Goal: Information Seeking & Learning: Learn about a topic

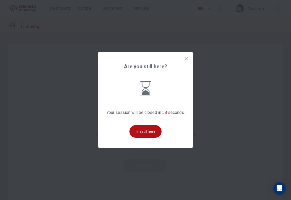
click at [147, 138] on button "I'm still here" at bounding box center [146, 131] width 32 height 13
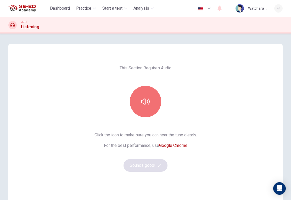
click at [145, 108] on button "button" at bounding box center [145, 101] width 31 height 31
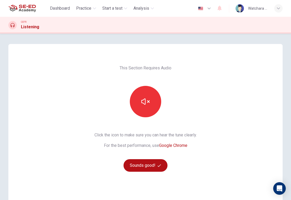
click at [141, 171] on button "Sounds good!" at bounding box center [146, 165] width 44 height 13
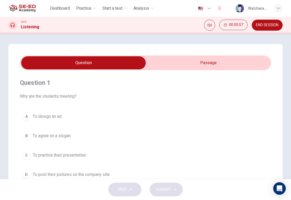
click at [193, 69] on input "checkbox" at bounding box center [83, 62] width 377 height 13
checkbox input "true"
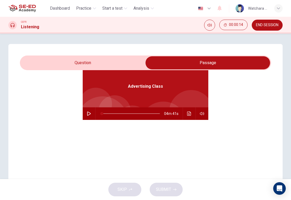
scroll to position [29, 0]
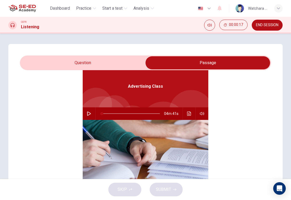
click at [91, 116] on button "button" at bounding box center [89, 113] width 8 height 13
type input "100"
click at [77, 64] on input "checkbox" at bounding box center [207, 62] width 377 height 13
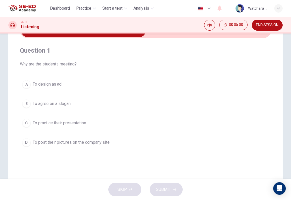
scroll to position [34, 0]
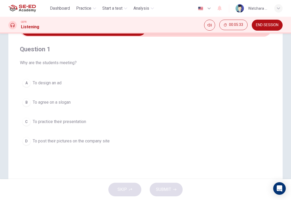
click at [55, 83] on span "To design an ad" at bounding box center [47, 83] width 29 height 6
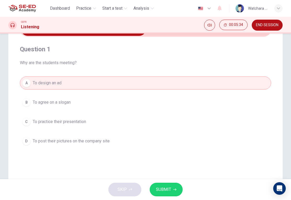
click at [175, 191] on button "SUBMIT" at bounding box center [166, 190] width 33 height 14
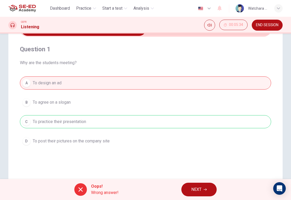
click at [110, 191] on span "Wrong answer!" at bounding box center [105, 193] width 28 height 6
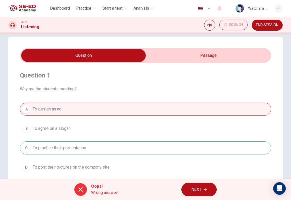
scroll to position [8, 0]
click at [198, 59] on input "checkbox" at bounding box center [83, 55] width 377 height 13
checkbox input "true"
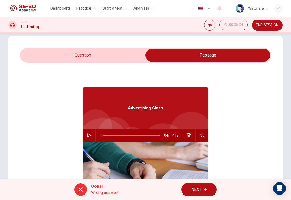
click at [188, 139] on button "Click to see the audio transcription" at bounding box center [189, 135] width 8 height 13
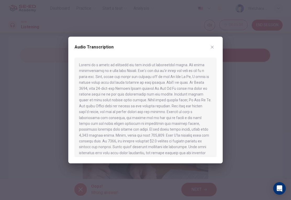
click at [245, 115] on div at bounding box center [145, 100] width 291 height 200
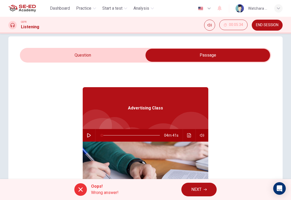
click at [202, 137] on icon "button" at bounding box center [202, 135] width 4 height 4
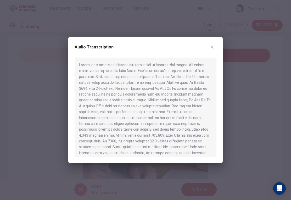
click at [214, 47] on icon "button" at bounding box center [212, 47] width 4 height 4
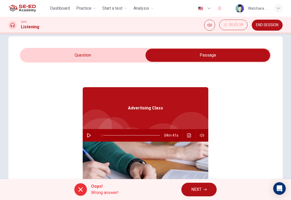
click at [87, 140] on button "button" at bounding box center [89, 135] width 8 height 13
click at [189, 139] on button "Click to see the audio transcription" at bounding box center [189, 135] width 8 height 13
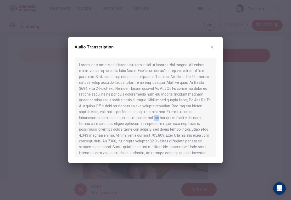
click at [83, 126] on div at bounding box center [146, 108] width 142 height 100
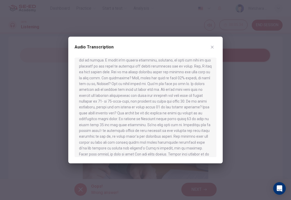
scroll to position [175, 0]
type input "0"
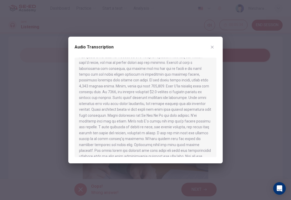
scroll to position [-1, 0]
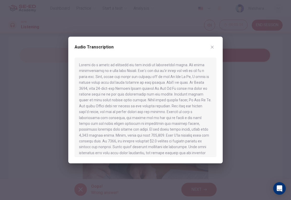
click at [43, 112] on div at bounding box center [145, 100] width 291 height 200
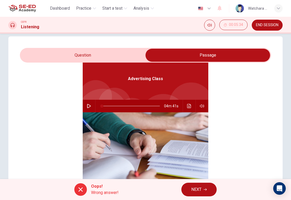
scroll to position [29, 0]
click at [58, 49] on input "checkbox" at bounding box center [207, 55] width 377 height 13
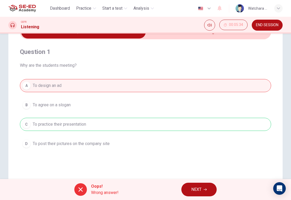
scroll to position [31, 0]
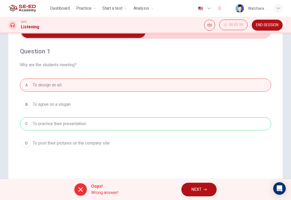
click at [199, 191] on span "NEXT" at bounding box center [197, 189] width 10 height 7
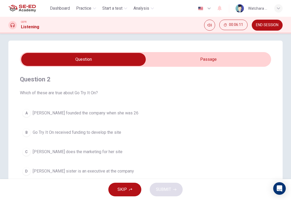
scroll to position [4, 0]
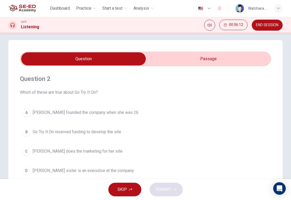
click at [167, 61] on input "checkbox" at bounding box center [83, 58] width 377 height 13
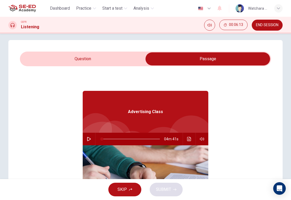
click at [187, 140] on icon "Click to see the audio transcription" at bounding box center [189, 139] width 4 height 4
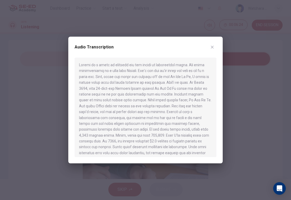
click at [51, 126] on div at bounding box center [145, 100] width 291 height 200
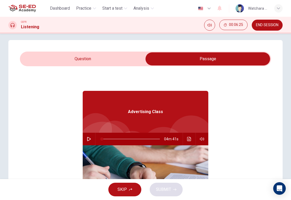
click at [69, 65] on input "checkbox" at bounding box center [207, 58] width 377 height 13
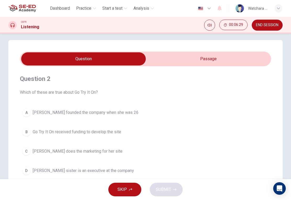
click at [202, 62] on input "checkbox" at bounding box center [83, 58] width 377 height 13
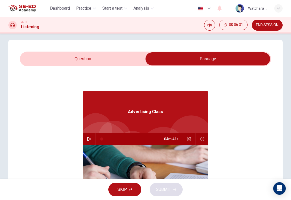
click at [191, 146] on img at bounding box center [146, 187] width 126 height 84
click at [192, 142] on button "Click to see the audio transcription" at bounding box center [189, 139] width 8 height 13
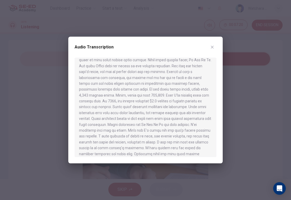
scroll to position [41, 0]
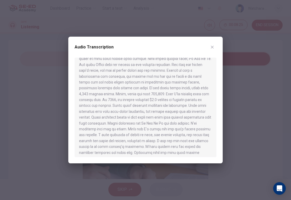
click at [59, 104] on div at bounding box center [145, 100] width 291 height 200
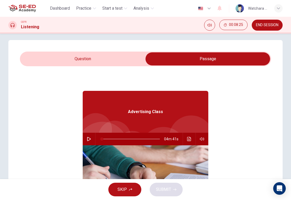
click at [87, 59] on input "checkbox" at bounding box center [207, 58] width 377 height 13
checkbox input "false"
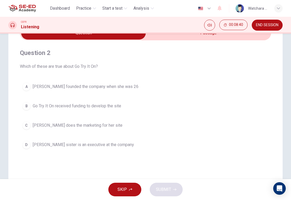
scroll to position [32, 0]
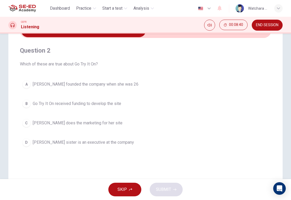
click at [128, 83] on span "Marissa Evans founded the company when she was 26" at bounding box center [86, 84] width 106 height 6
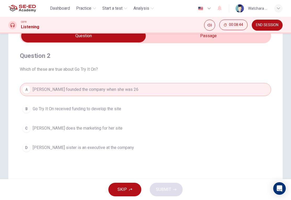
scroll to position [28, 0]
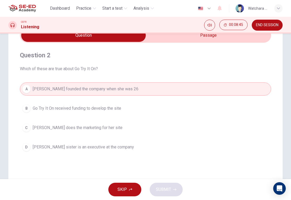
click at [108, 110] on span "Go Try It On received funding to develop the site" at bounding box center [77, 108] width 89 height 6
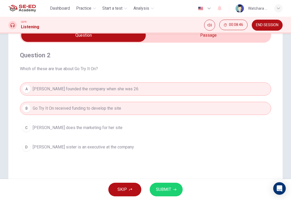
click at [122, 88] on span "Marissa Evans founded the company when she was 26" at bounding box center [86, 89] width 106 height 6
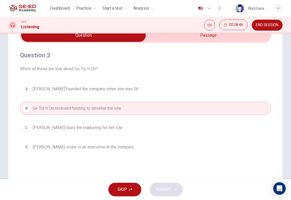
click at [99, 134] on button "C Marissa Evans does the marketing for her site" at bounding box center [146, 127] width 252 height 13
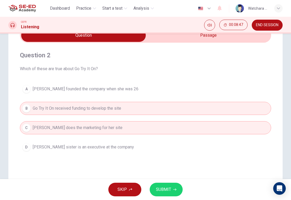
click at [95, 153] on button "D Marissa Evans's sister is an executive at the company" at bounding box center [146, 147] width 252 height 13
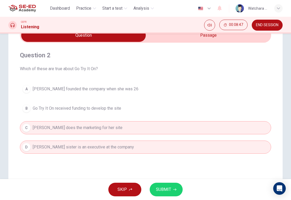
click at [145, 84] on button "A Marissa Evans founded the company when she was 26" at bounding box center [146, 89] width 252 height 13
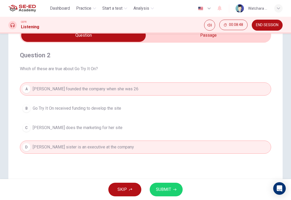
click at [139, 115] on button "B Go Try It On received funding to develop the site" at bounding box center [146, 108] width 252 height 13
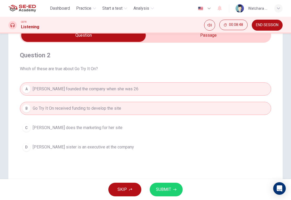
click at [172, 89] on button "A Marissa Evans founded the company when she was 26" at bounding box center [146, 89] width 252 height 13
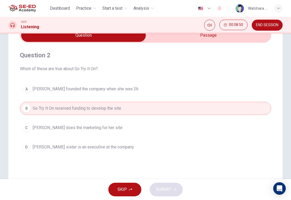
click at [150, 91] on button "A Marissa Evans founded the company when she was 26" at bounding box center [146, 89] width 252 height 13
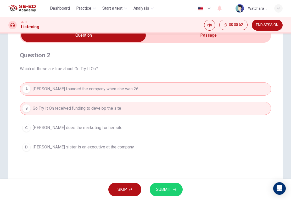
click at [149, 108] on button "B Go Try It On received funding to develop the site" at bounding box center [146, 108] width 252 height 13
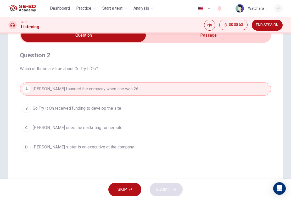
click at [121, 149] on span "Marissa Evans's sister is an executive at the company" at bounding box center [83, 147] width 101 height 6
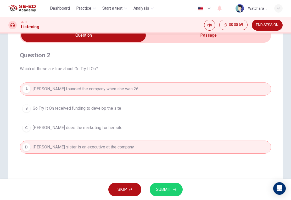
click at [123, 108] on button "B Go Try It On received funding to develop the site" at bounding box center [146, 108] width 252 height 13
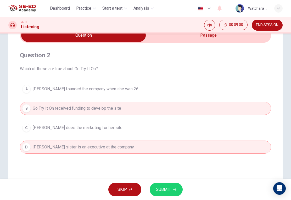
click at [105, 158] on div "Question 2 Which of these are true about Go Try It On? A Marissa Evans founded …" at bounding box center [146, 103] width 252 height 120
click at [128, 90] on span "Marissa Evans founded the company when she was 26" at bounding box center [86, 89] width 106 height 6
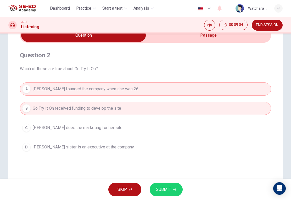
click at [166, 190] on span "SUBMIT" at bounding box center [163, 189] width 15 height 7
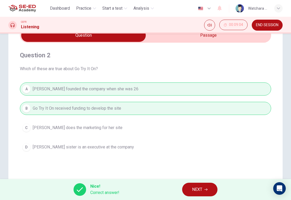
click at [109, 191] on span "Correct answer!" at bounding box center [104, 193] width 29 height 6
click at [102, 184] on span "Nice!" at bounding box center [104, 186] width 29 height 6
click at [105, 181] on div "Nice! Correct answer! NEXT" at bounding box center [145, 189] width 291 height 21
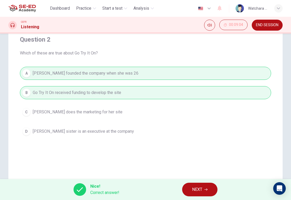
scroll to position [47, 0]
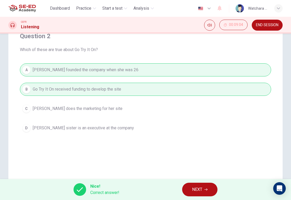
click at [101, 191] on span "Correct answer!" at bounding box center [104, 193] width 29 height 6
click at [76, 189] on div at bounding box center [80, 189] width 13 height 13
click at [88, 191] on div "Nice! Correct answer!" at bounding box center [97, 189] width 46 height 13
click at [198, 189] on span "NEXT" at bounding box center [197, 189] width 10 height 7
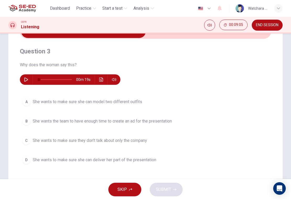
scroll to position [32, 0]
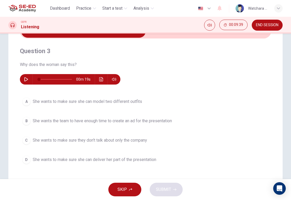
click at [27, 83] on button "button" at bounding box center [26, 79] width 8 height 10
type input "0"
click at [22, 122] on button "B She wants the team to have enough time to create an ad for the presentation" at bounding box center [146, 121] width 252 height 13
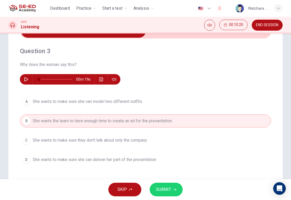
click at [163, 191] on span "SUBMIT" at bounding box center [163, 189] width 15 height 7
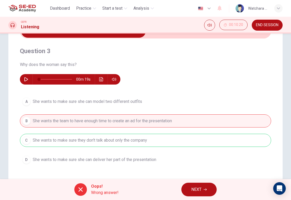
click at [97, 191] on span "Wrong answer!" at bounding box center [105, 193] width 28 height 6
click at [100, 187] on span "Oops!" at bounding box center [105, 186] width 28 height 6
click at [99, 79] on icon "Click to see the audio transcription" at bounding box center [101, 79] width 4 height 4
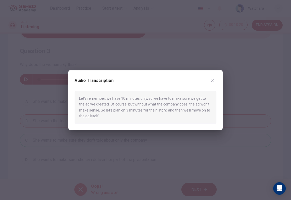
click at [47, 102] on div at bounding box center [145, 100] width 291 height 200
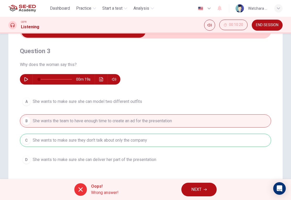
click at [118, 79] on button "button" at bounding box center [114, 79] width 8 height 10
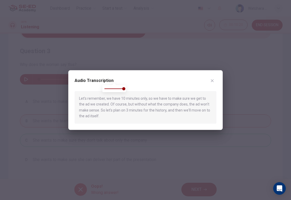
click at [122, 90] on span at bounding box center [123, 88] width 3 height 3
type input "1"
click at [210, 78] on button "button" at bounding box center [212, 81] width 8 height 8
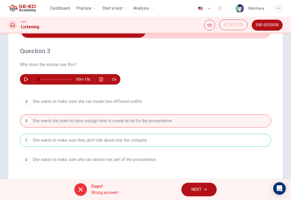
click at [117, 80] on button "button" at bounding box center [114, 79] width 8 height 10
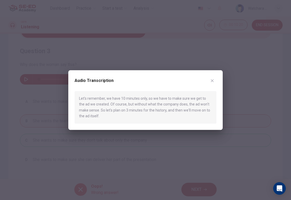
click at [213, 77] on button "button" at bounding box center [212, 81] width 8 height 8
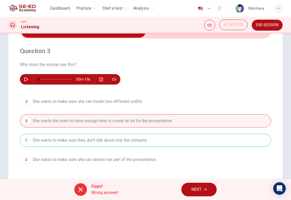
click at [23, 79] on button "button" at bounding box center [26, 79] width 8 height 10
click at [101, 78] on icon "Click to see the audio transcription" at bounding box center [101, 79] width 4 height 4
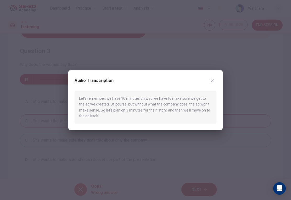
type input "0"
click at [28, 104] on div at bounding box center [145, 100] width 291 height 200
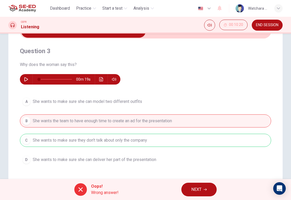
click at [203, 188] on button "NEXT" at bounding box center [199, 190] width 35 height 14
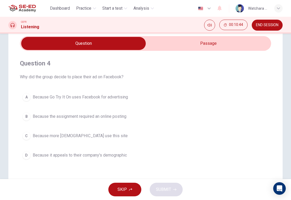
scroll to position [13, 0]
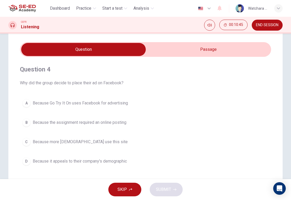
click at [182, 46] on input "checkbox" at bounding box center [83, 49] width 377 height 13
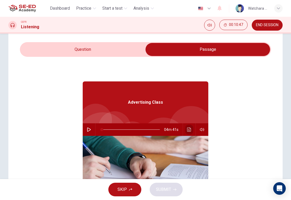
click at [189, 128] on icon "Click to see the audio transcription" at bounding box center [189, 130] width 4 height 4
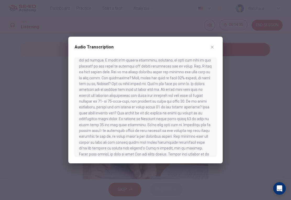
scroll to position [175, 0]
click at [158, 150] on div at bounding box center [146, 108] width 142 height 100
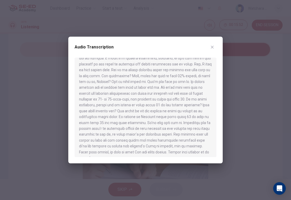
scroll to position [175, 0]
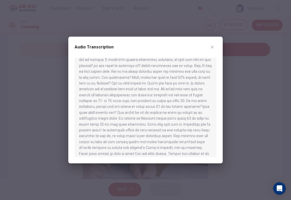
click at [34, 79] on div at bounding box center [145, 100] width 291 height 200
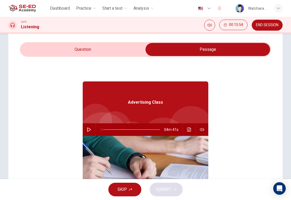
click at [65, 49] on input "checkbox" at bounding box center [207, 49] width 377 height 13
checkbox input "false"
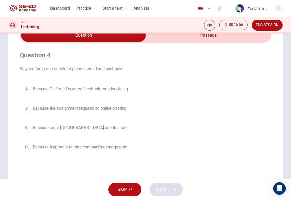
scroll to position [28, 0]
click at [54, 148] on span "Because it appeals to their company's demographic" at bounding box center [80, 147] width 94 height 6
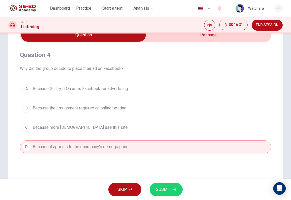
click at [162, 188] on span "SUBMIT" at bounding box center [163, 189] width 15 height 7
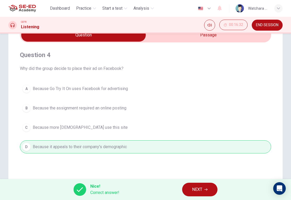
click at [99, 187] on span "Nice!" at bounding box center [104, 186] width 29 height 6
click at [103, 190] on span "Correct answer!" at bounding box center [104, 193] width 29 height 6
click at [101, 186] on span "Nice!" at bounding box center [104, 186] width 29 height 6
click at [83, 189] on icon at bounding box center [80, 190] width 6 height 6
click at [81, 189] on icon at bounding box center [80, 189] width 6 height 5
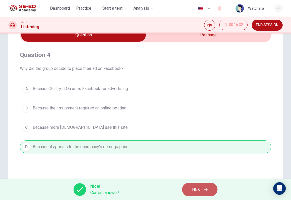
click at [196, 186] on span "NEXT" at bounding box center [197, 189] width 10 height 7
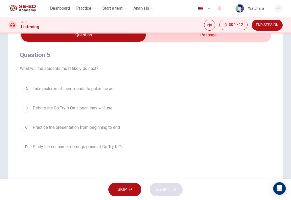
click at [35, 124] on span "Practice the presentation from beginning to end" at bounding box center [76, 127] width 87 height 6
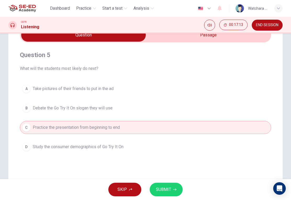
click at [162, 190] on span "SUBMIT" at bounding box center [163, 189] width 15 height 7
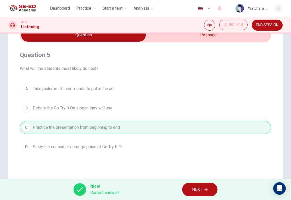
click at [98, 190] on span "Correct answer!" at bounding box center [104, 193] width 29 height 6
click at [97, 187] on span "Nice!" at bounding box center [104, 186] width 29 height 6
click at [196, 188] on span "NEXT" at bounding box center [197, 189] width 10 height 7
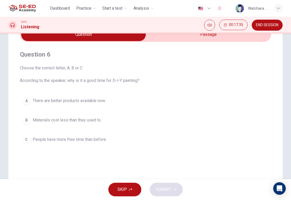
scroll to position [20, 0]
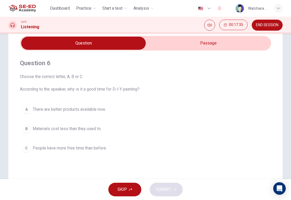
click at [172, 46] on input "checkbox" at bounding box center [83, 43] width 377 height 13
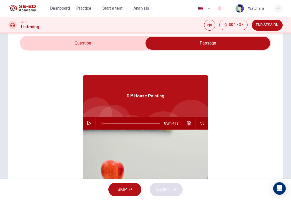
click at [63, 45] on input "checkbox" at bounding box center [207, 43] width 377 height 13
checkbox input "false"
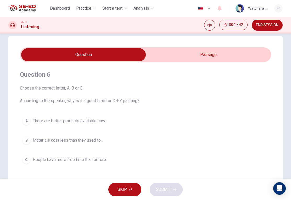
scroll to position [7, 0]
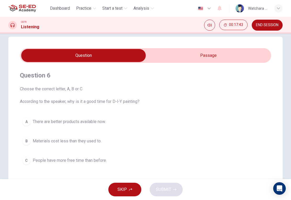
click at [264, 29] on button "END SESSION" at bounding box center [267, 25] width 31 height 11
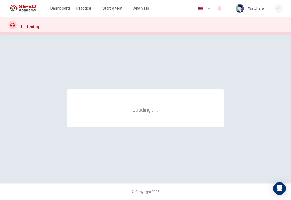
scroll to position [0, 0]
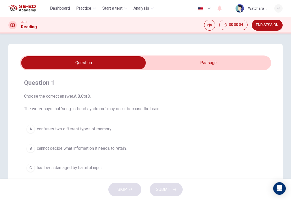
click at [179, 56] on input "checkbox" at bounding box center [83, 62] width 377 height 13
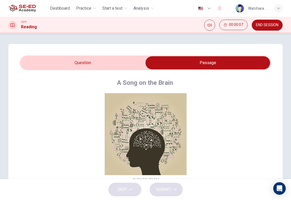
click at [63, 61] on input "checkbox" at bounding box center [207, 62] width 377 height 13
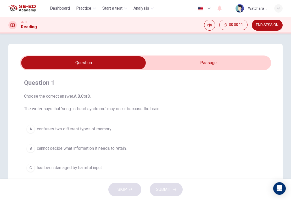
click at [83, 9] on span "Practice" at bounding box center [83, 8] width 15 height 6
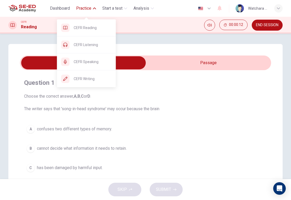
click at [81, 28] on span "CEFR Reading" at bounding box center [93, 28] width 38 height 6
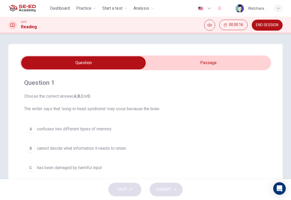
click at [188, 64] on input "checkbox" at bounding box center [83, 62] width 377 height 13
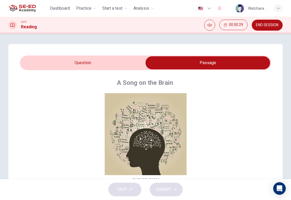
click at [128, 135] on button "Click to Zoom" at bounding box center [146, 138] width 46 height 13
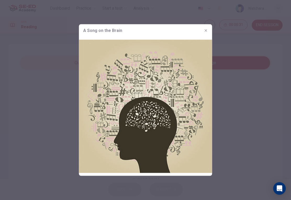
click at [47, 111] on div at bounding box center [145, 100] width 291 height 200
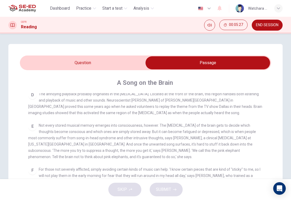
scroll to position [177, 0]
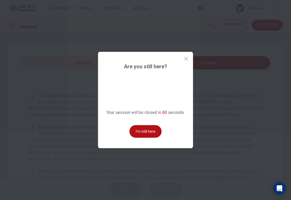
click at [133, 135] on button "I'm still here" at bounding box center [146, 131] width 32 height 13
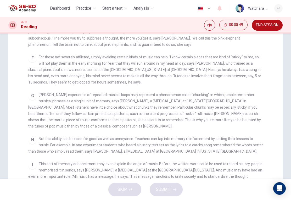
scroll to position [88, 0]
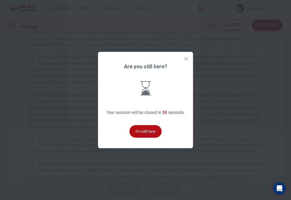
click at [144, 137] on button "I'm still here" at bounding box center [146, 131] width 32 height 13
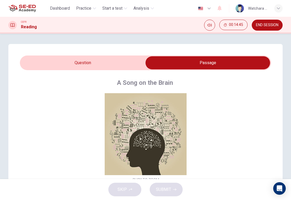
scroll to position [0, 0]
click at [85, 64] on input "checkbox" at bounding box center [207, 62] width 377 height 13
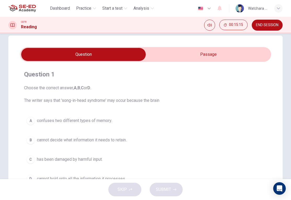
scroll to position [9, 0]
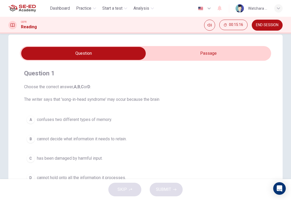
click at [203, 58] on input "checkbox" at bounding box center [83, 53] width 377 height 13
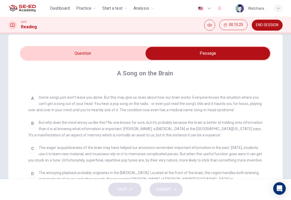
scroll to position [90, 0]
click at [58, 53] on input "checkbox" at bounding box center [207, 53] width 377 height 13
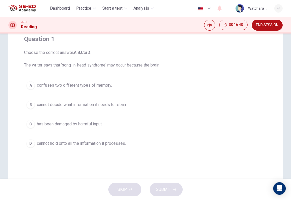
scroll to position [42, 0]
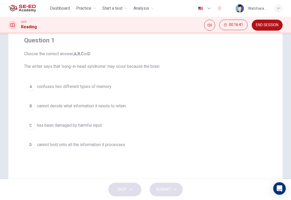
click at [30, 109] on div "B" at bounding box center [30, 106] width 8 height 8
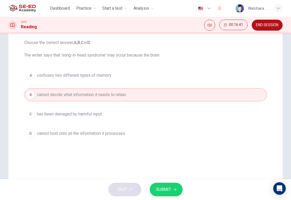
scroll to position [55, 0]
click at [163, 188] on span "SUBMIT" at bounding box center [163, 189] width 15 height 7
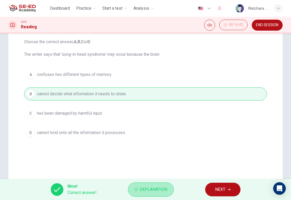
click at [148, 191] on span "Explanation" at bounding box center [154, 189] width 28 height 7
click at [228, 153] on div "Question 1 Choose the correct answer, A , B , C or D . The writer says that 'so…" at bounding box center [145, 95] width 275 height 211
click at [225, 191] on span "NEXT" at bounding box center [220, 189] width 10 height 7
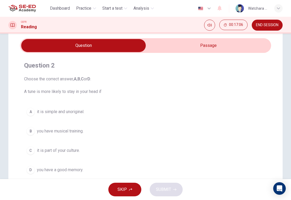
scroll to position [19, 0]
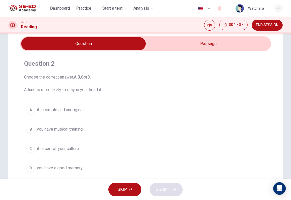
click at [218, 46] on input "checkbox" at bounding box center [83, 43] width 377 height 13
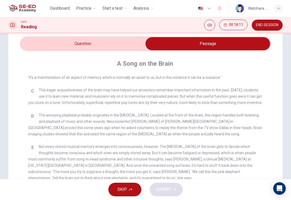
scroll to position [139, 0]
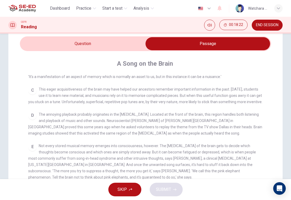
click at [65, 44] on input "checkbox" at bounding box center [207, 43] width 377 height 13
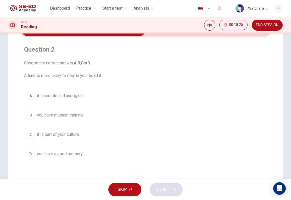
scroll to position [34, 0]
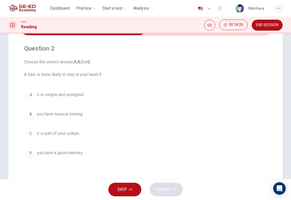
click at [29, 156] on div "D" at bounding box center [30, 153] width 8 height 8
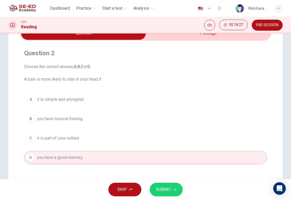
scroll to position [28, 0]
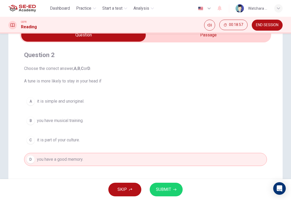
click at [164, 190] on span "SUBMIT" at bounding box center [163, 189] width 15 height 7
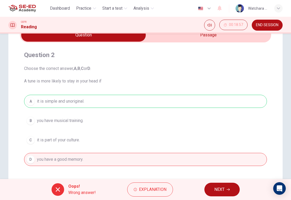
click at [85, 192] on span "Wrong answer!" at bounding box center [82, 193] width 28 height 6
click at [79, 187] on span "Oops!" at bounding box center [82, 186] width 28 height 6
click at [79, 190] on span "Wrong answer!" at bounding box center [82, 193] width 28 height 6
click at [140, 191] on span "Explanation" at bounding box center [153, 189] width 28 height 7
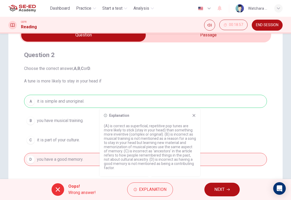
click at [225, 190] on button "NEXT" at bounding box center [222, 190] width 35 height 14
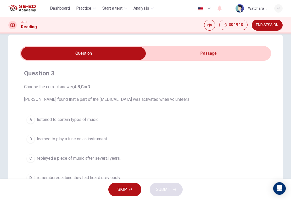
scroll to position [10, 0]
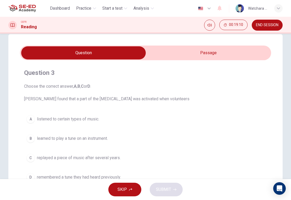
click at [227, 54] on input "checkbox" at bounding box center [83, 52] width 377 height 13
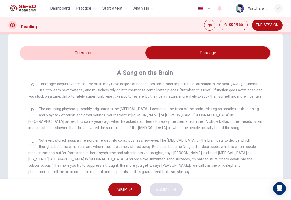
scroll to position [154, 0]
click at [207, 58] on input "checkbox" at bounding box center [207, 52] width 377 height 13
checkbox input "false"
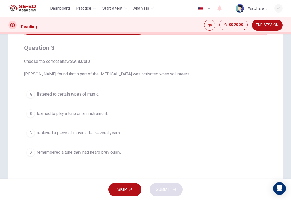
scroll to position [37, 0]
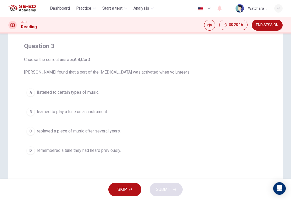
click at [119, 156] on button "D remembered a tune they had heard previously." at bounding box center [145, 150] width 243 height 13
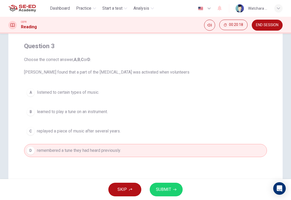
click at [171, 192] on button "SUBMIT" at bounding box center [166, 190] width 33 height 14
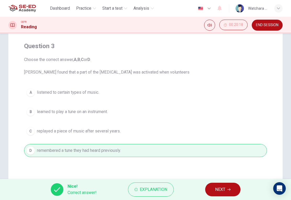
click at [225, 192] on span "NEXT" at bounding box center [220, 189] width 10 height 7
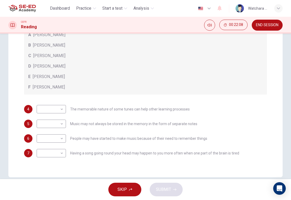
scroll to position [111, 0]
click at [56, 109] on body "This site uses cookies, as explained in our Privacy Policy . If you agree to th…" at bounding box center [145, 100] width 291 height 200
click at [211, 72] on div at bounding box center [145, 100] width 291 height 200
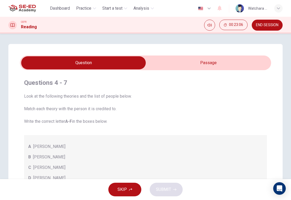
scroll to position [0, 0]
click at [204, 69] on input "checkbox" at bounding box center [83, 62] width 377 height 13
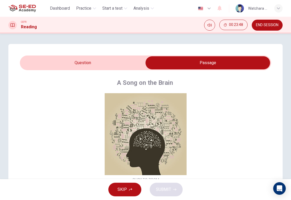
click at [160, 142] on button "Click to Zoom" at bounding box center [146, 138] width 46 height 13
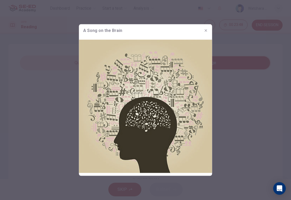
click at [159, 142] on img at bounding box center [145, 106] width 133 height 139
click at [46, 146] on div at bounding box center [145, 100] width 291 height 200
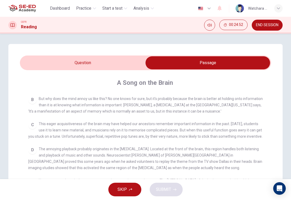
scroll to position [124, 0]
click at [108, 66] on input "checkbox" at bounding box center [207, 62] width 377 height 13
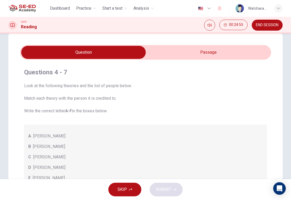
scroll to position [10, 0]
click at [197, 57] on input "checkbox" at bounding box center [83, 52] width 377 height 13
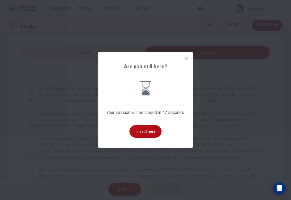
click at [148, 135] on button "I'm still here" at bounding box center [146, 131] width 32 height 13
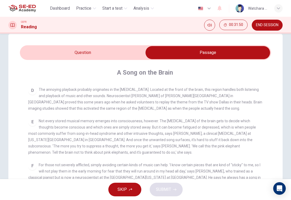
scroll to position [173, 0]
click at [92, 52] on input "checkbox" at bounding box center [207, 52] width 377 height 13
checkbox input "false"
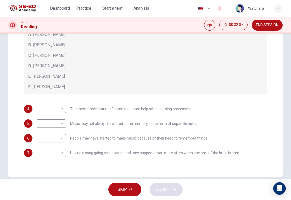
scroll to position [114, 0]
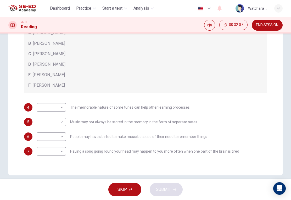
click at [47, 106] on body "This site uses cookies, as explained in our Privacy Policy . If you agree to th…" at bounding box center [145, 100] width 291 height 200
click at [38, 117] on li "A" at bounding box center [51, 116] width 29 height 8
type input "A"
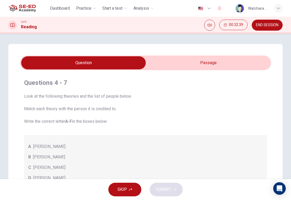
scroll to position [0, 0]
click at [169, 62] on input "checkbox" at bounding box center [83, 62] width 377 height 13
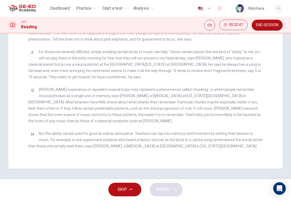
click at [31, 123] on div "[PERSON_NAME] experience of repeated musical loops may represent a phenomenon c…" at bounding box center [145, 105] width 235 height 38
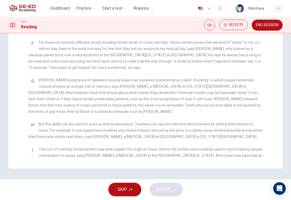
scroll to position [183, 0]
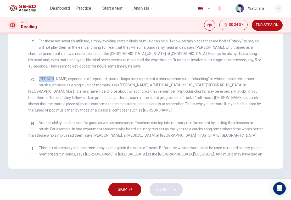
click at [99, 104] on span "[PERSON_NAME] experience of repeated musical loops may represent a phenomenon c…" at bounding box center [144, 95] width 233 height 36
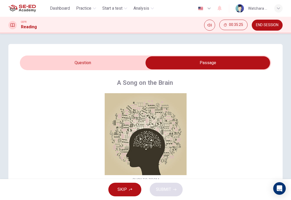
scroll to position [0, 0]
click at [69, 64] on input "checkbox" at bounding box center [207, 62] width 377 height 13
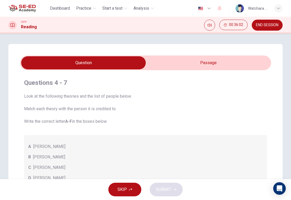
scroll to position [0, 0]
click at [175, 66] on input "checkbox" at bounding box center [83, 62] width 377 height 13
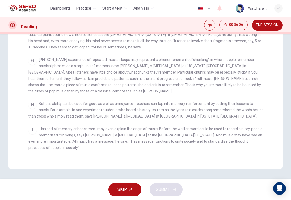
scroll to position [124, 0]
click at [187, 147] on span "This sort of memory enhancement may even explain the origin of music. Before th…" at bounding box center [145, 138] width 235 height 23
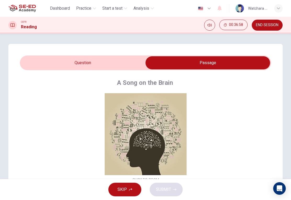
scroll to position [0, 0]
click at [74, 66] on input "checkbox" at bounding box center [207, 62] width 377 height 13
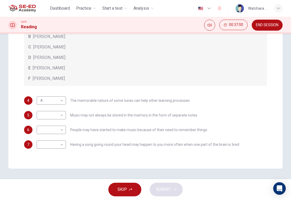
scroll to position [121, 0]
click at [131, 145] on span "Having a song going round your head may happen to you more often when one part …" at bounding box center [154, 145] width 169 height 4
click at [118, 154] on div "Questions 4 - 7 Look at the following theories and the list of people below. Ma…" at bounding box center [146, 55] width 252 height 203
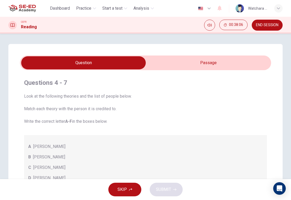
scroll to position [0, 0]
click at [175, 67] on input "checkbox" at bounding box center [83, 62] width 377 height 13
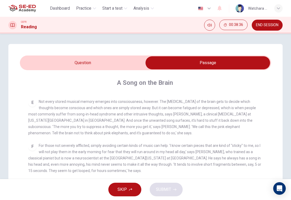
scroll to position [206, 0]
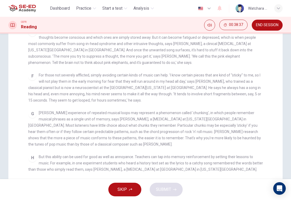
click at [47, 141] on span "[PERSON_NAME] experience of repeated musical loops may represent a phenomenon c…" at bounding box center [144, 129] width 233 height 36
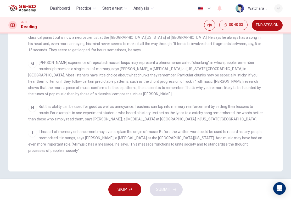
scroll to position [123, 0]
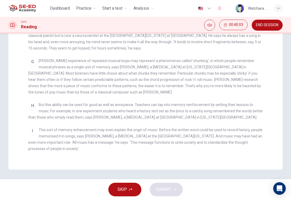
click at [39, 120] on span "But this ability can be used for good as well as annoyance. Teachers can tap in…" at bounding box center [145, 111] width 235 height 17
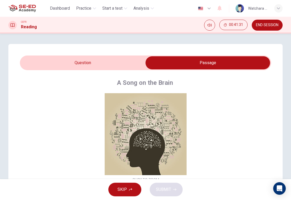
scroll to position [0, 0]
click at [74, 68] on input "checkbox" at bounding box center [207, 62] width 377 height 13
checkbox input "false"
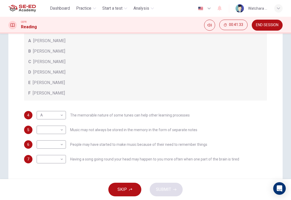
scroll to position [106, 0]
click at [40, 131] on body "This site uses cookies, as explained in our Privacy Policy . If you agree to th…" at bounding box center [145, 100] width 291 height 200
click at [39, 154] on li "C" at bounding box center [51, 154] width 29 height 8
type input "C"
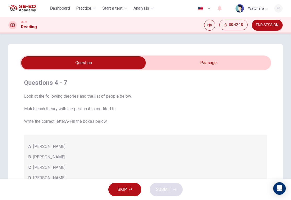
scroll to position [0, 0]
click at [177, 61] on input "checkbox" at bounding box center [83, 62] width 377 height 13
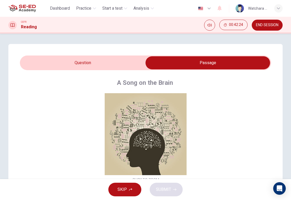
click at [78, 64] on input "checkbox" at bounding box center [207, 62] width 377 height 13
checkbox input "false"
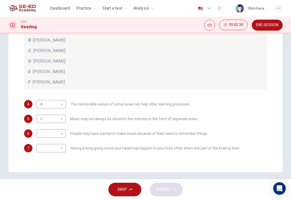
scroll to position [118, 0]
click at [42, 132] on body "This site uses cookies, as explained in our Privacy Policy . If you agree to th…" at bounding box center [145, 100] width 291 height 200
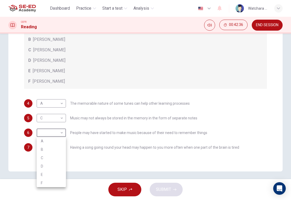
click at [37, 148] on li "B" at bounding box center [51, 149] width 29 height 8
type input "B"
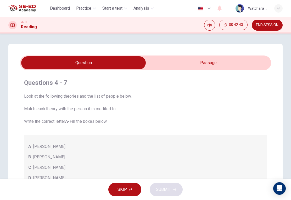
scroll to position [0, 0]
click at [183, 64] on input "checkbox" at bounding box center [83, 62] width 377 height 13
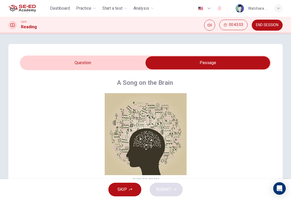
scroll to position [0, 0]
click at [72, 66] on input "checkbox" at bounding box center [207, 62] width 377 height 13
checkbox input "false"
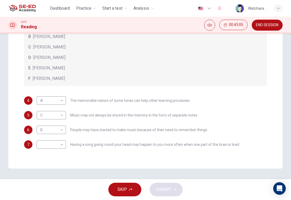
scroll to position [121, 0]
click at [44, 131] on body "This site uses cookies, as explained in our Privacy Policy . If you agree to th…" at bounding box center [145, 100] width 291 height 200
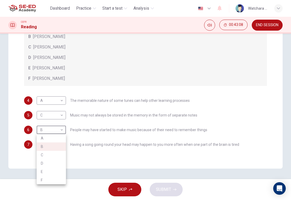
click at [39, 173] on li "E" at bounding box center [51, 172] width 29 height 8
type input "E"
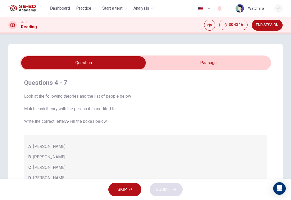
scroll to position [0, 0]
click at [183, 63] on input "checkbox" at bounding box center [83, 62] width 377 height 13
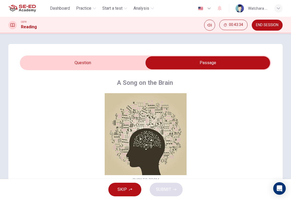
scroll to position [0, 0]
click at [62, 64] on input "checkbox" at bounding box center [207, 62] width 377 height 13
checkbox input "false"
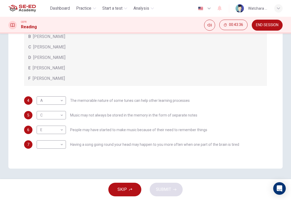
scroll to position [121, 0]
click at [44, 150] on body "This site uses cookies, as explained in our Privacy Policy . If you agree to th…" at bounding box center [145, 100] width 291 height 200
click at [42, 192] on li "F" at bounding box center [51, 192] width 29 height 8
type input "F"
click at [165, 190] on span "SUBMIT" at bounding box center [163, 189] width 15 height 7
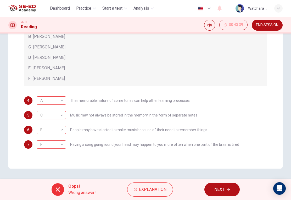
click at [77, 186] on span "Oops!" at bounding box center [82, 186] width 28 height 6
click at [149, 191] on span "Explanation" at bounding box center [153, 189] width 28 height 7
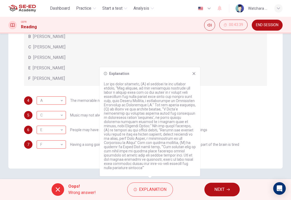
click at [156, 113] on p at bounding box center [150, 126] width 92 height 88
click at [192, 74] on icon at bounding box center [194, 74] width 4 height 4
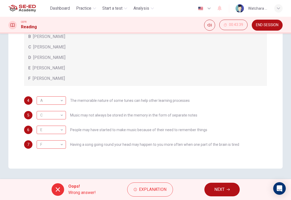
click at [140, 188] on span "Explanation" at bounding box center [153, 189] width 28 height 7
click at [67, 167] on div "Questions 4 - 7 Look at the following theories and the list of people below. Ma…" at bounding box center [145, 45] width 275 height 245
click at [220, 191] on span "NEXT" at bounding box center [220, 189] width 10 height 7
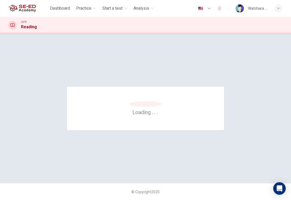
scroll to position [0, 0]
